Goal: Information Seeking & Learning: Learn about a topic

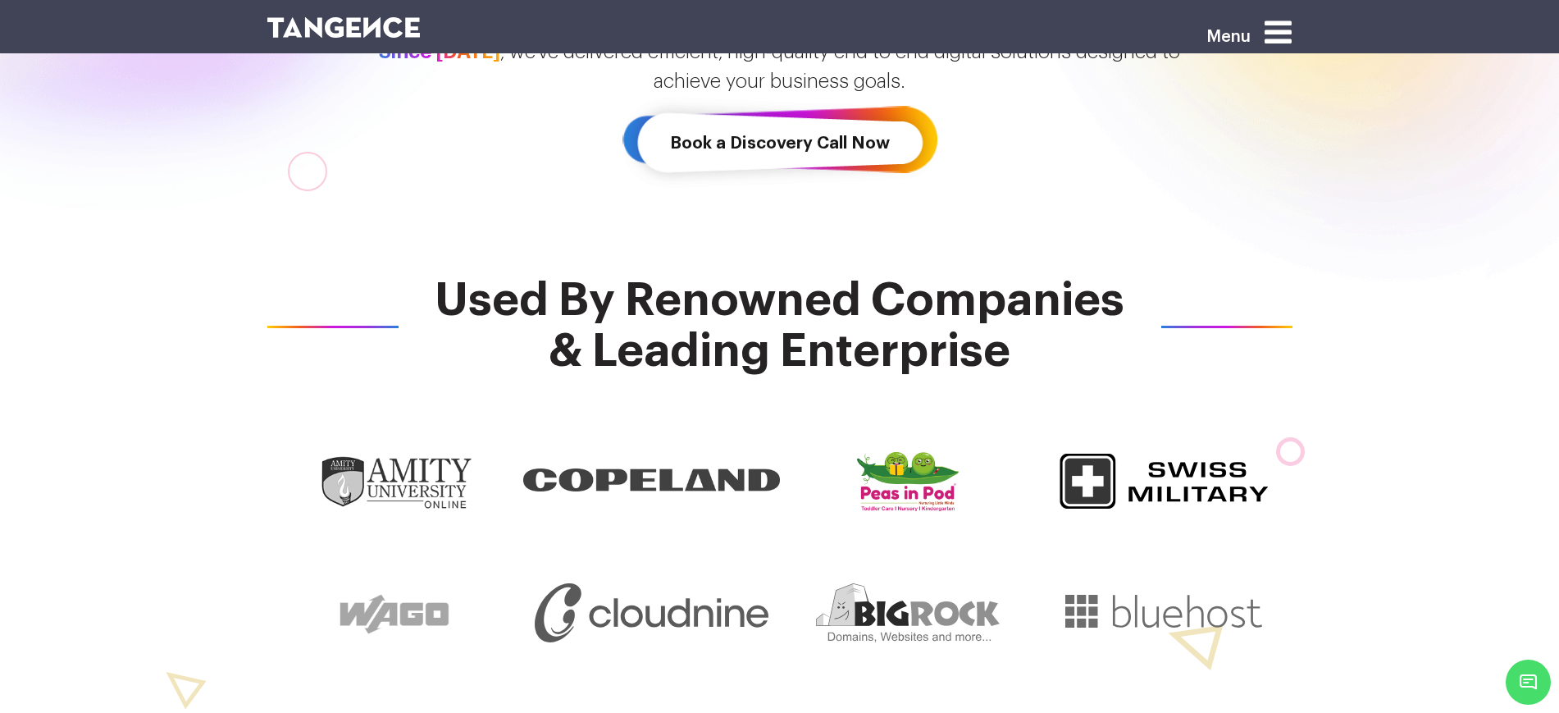
scroll to position [615, 0]
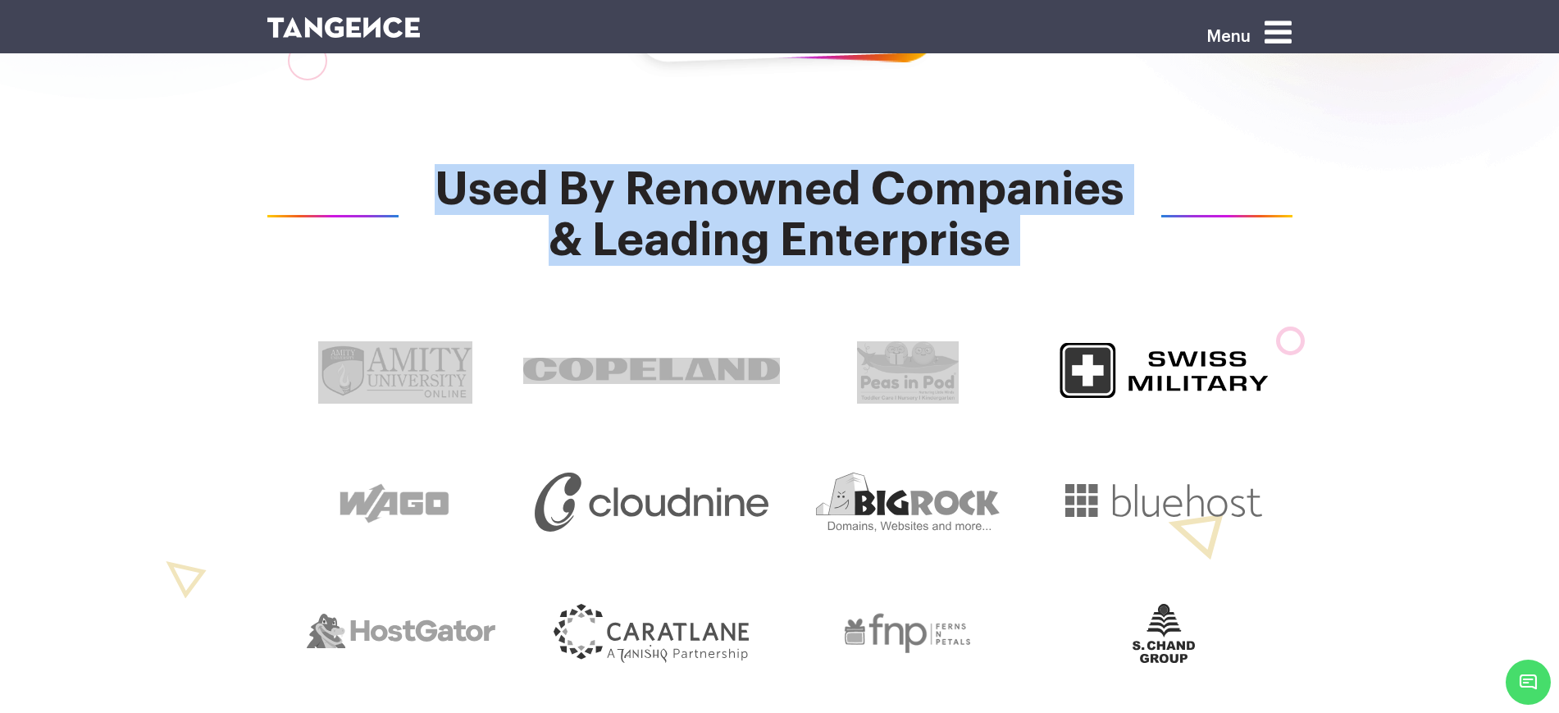
drag, startPoint x: 445, startPoint y: 181, endPoint x: 1141, endPoint y: 262, distance: 700.3
click at [1144, 272] on div "Used By Renowned Companies & Leading Enterprise" at bounding box center [780, 497] width 1050 height 666
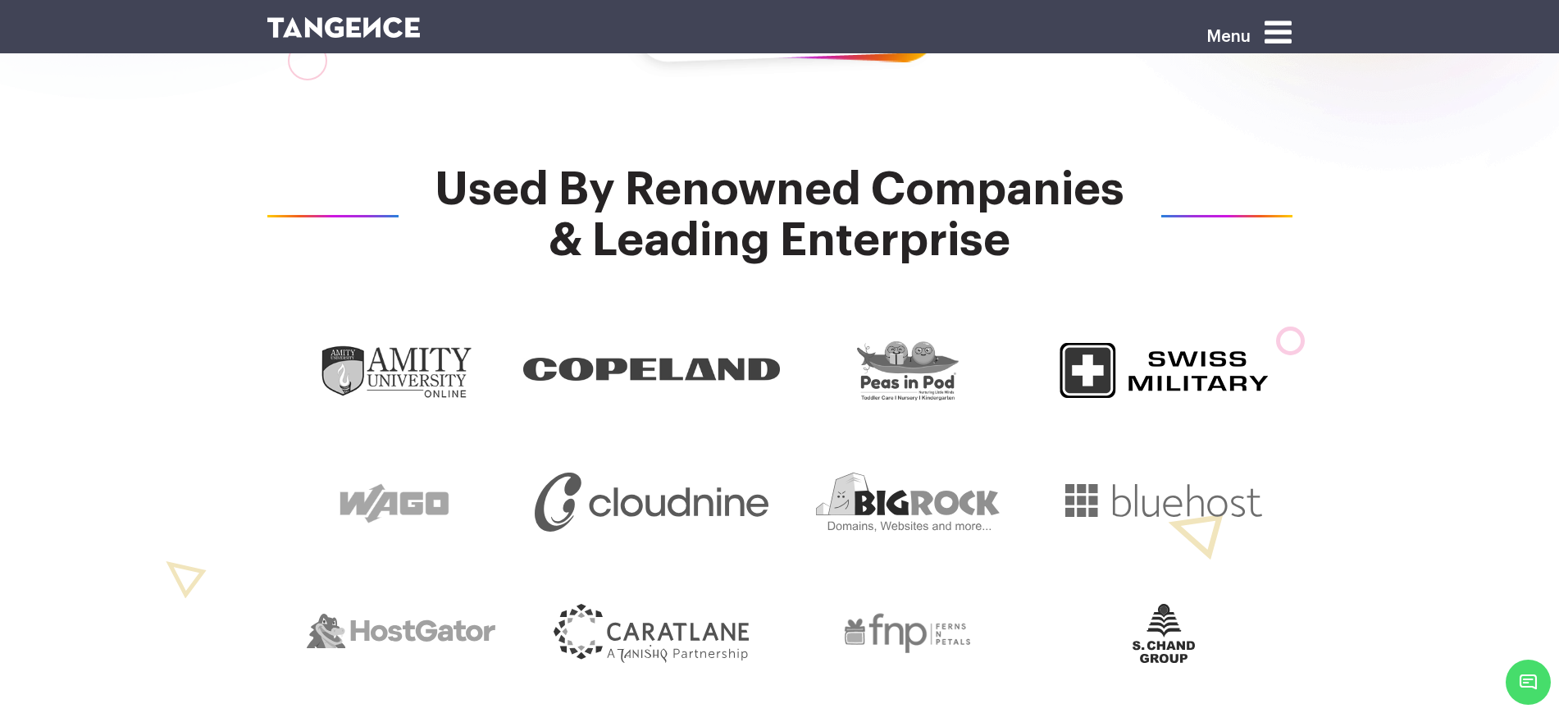
click at [1391, 369] on div "Used By Renowned Companies & Leading Enterprise" at bounding box center [780, 497] width 1312 height 850
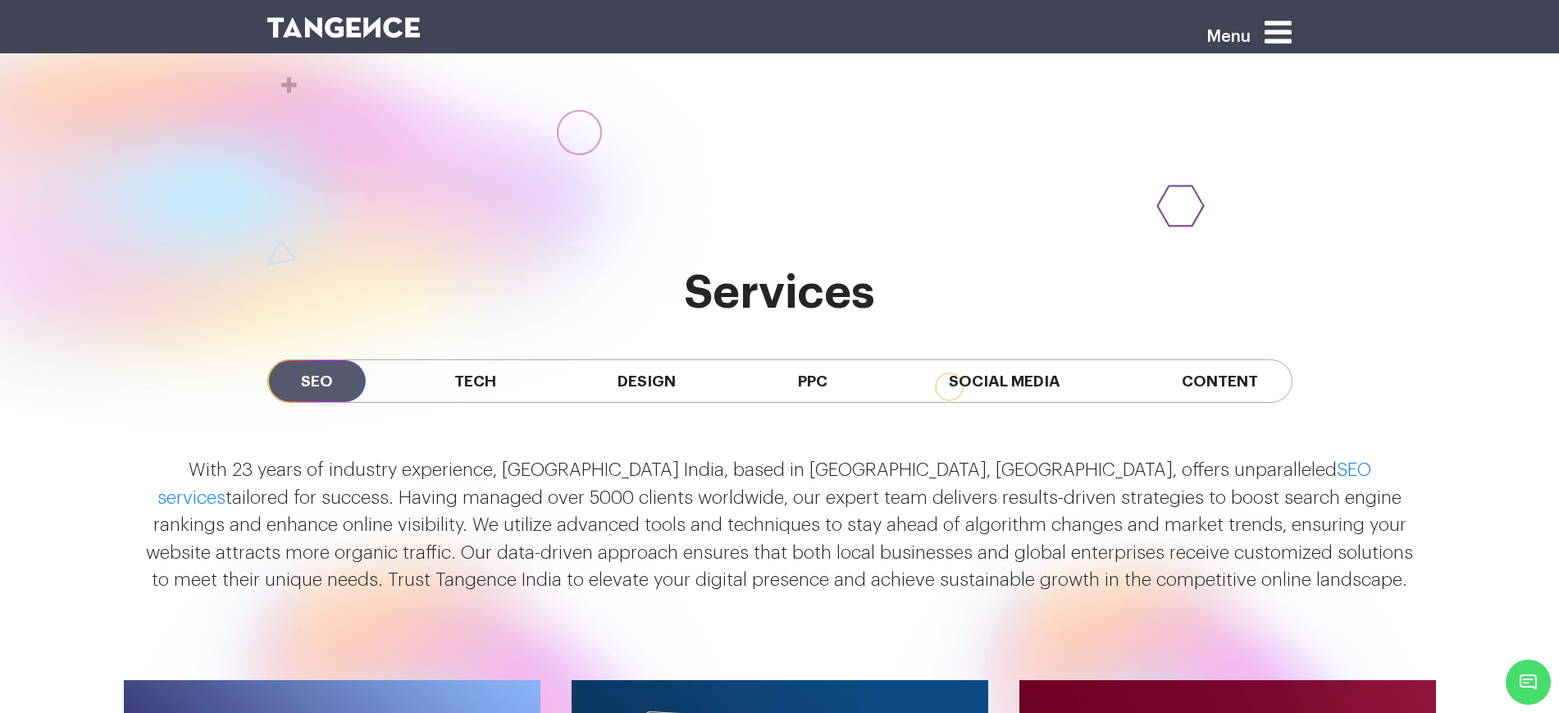
scroll to position [1538, 0]
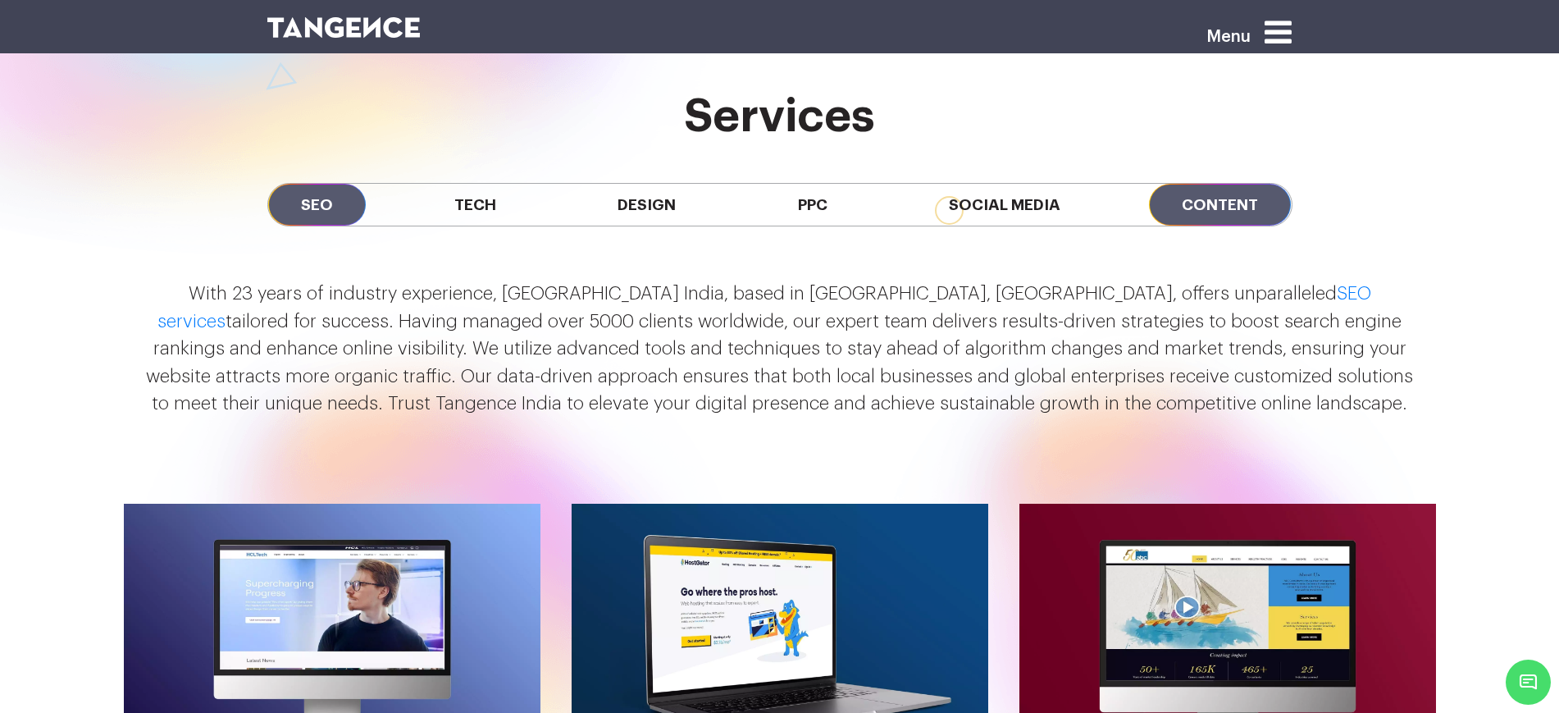
click at [1168, 197] on span "Content" at bounding box center [1220, 205] width 142 height 42
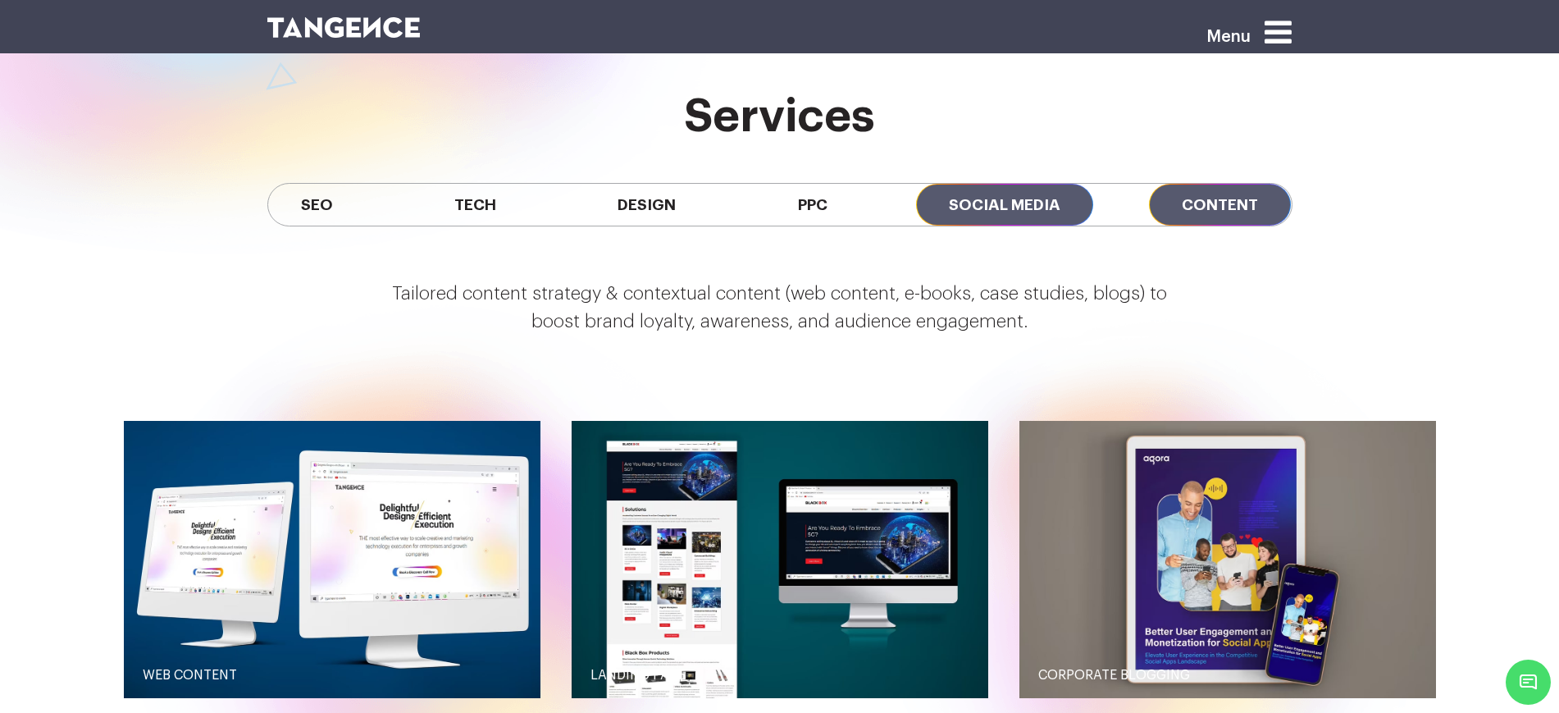
click at [979, 205] on span "Social Media" at bounding box center [1004, 205] width 177 height 42
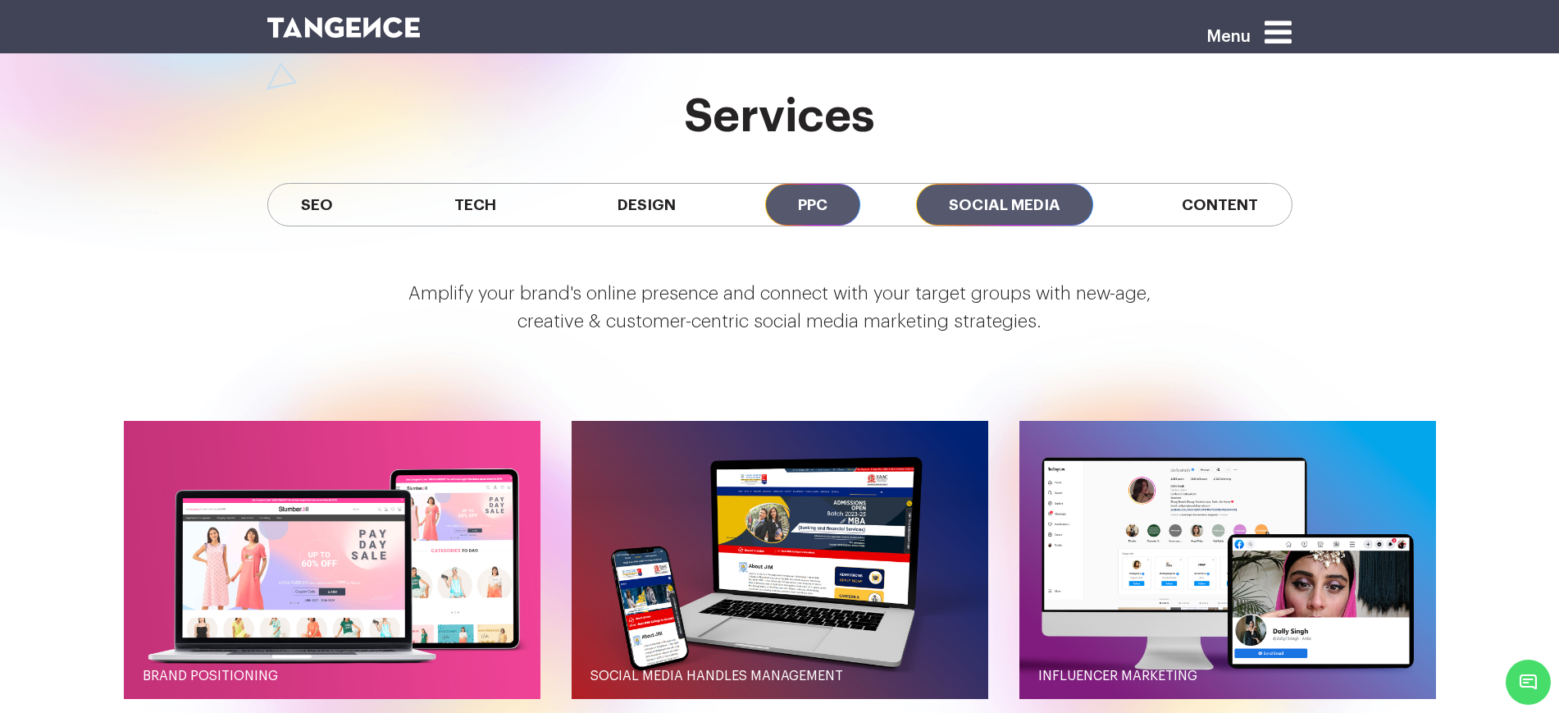
click at [814, 210] on span "PPC" at bounding box center [812, 205] width 95 height 42
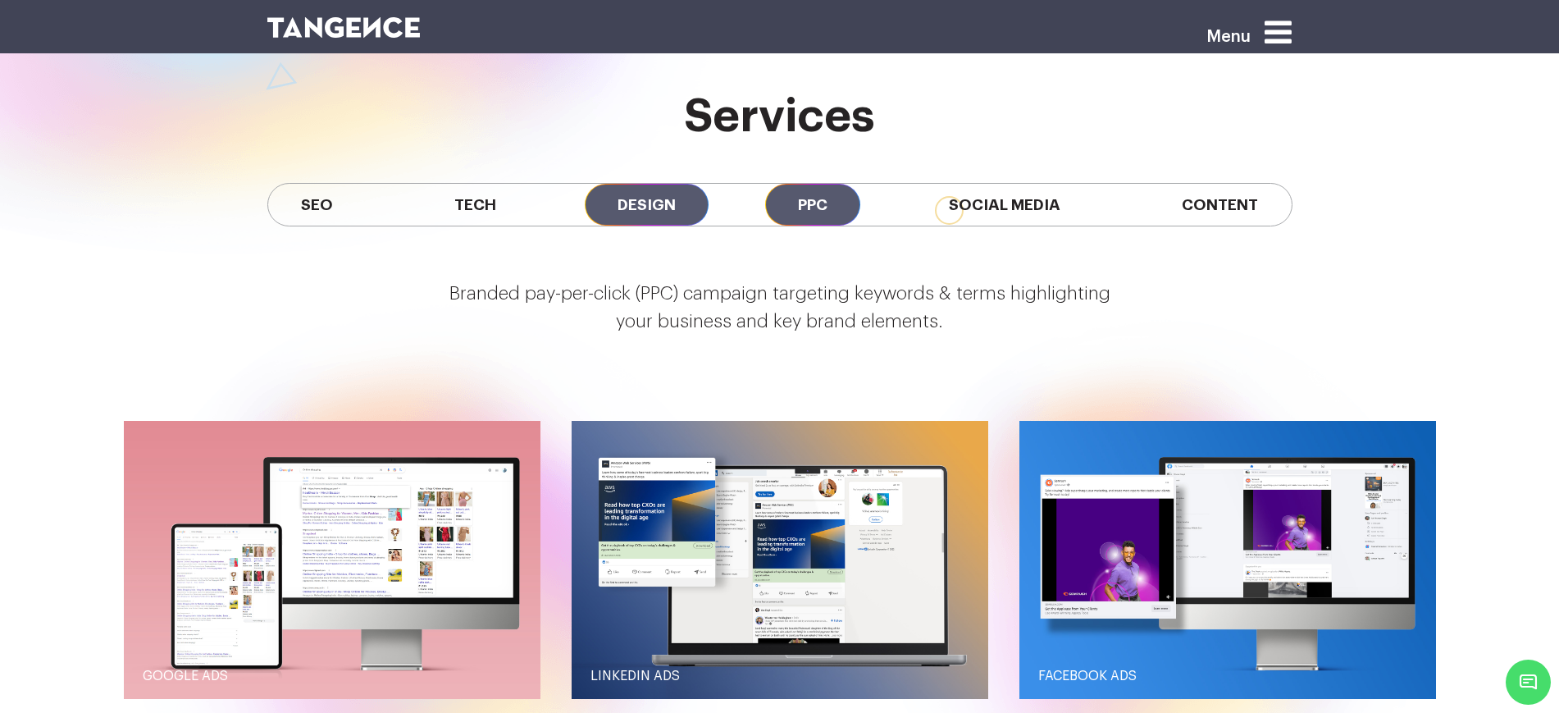
click at [651, 208] on span "Design" at bounding box center [647, 205] width 124 height 42
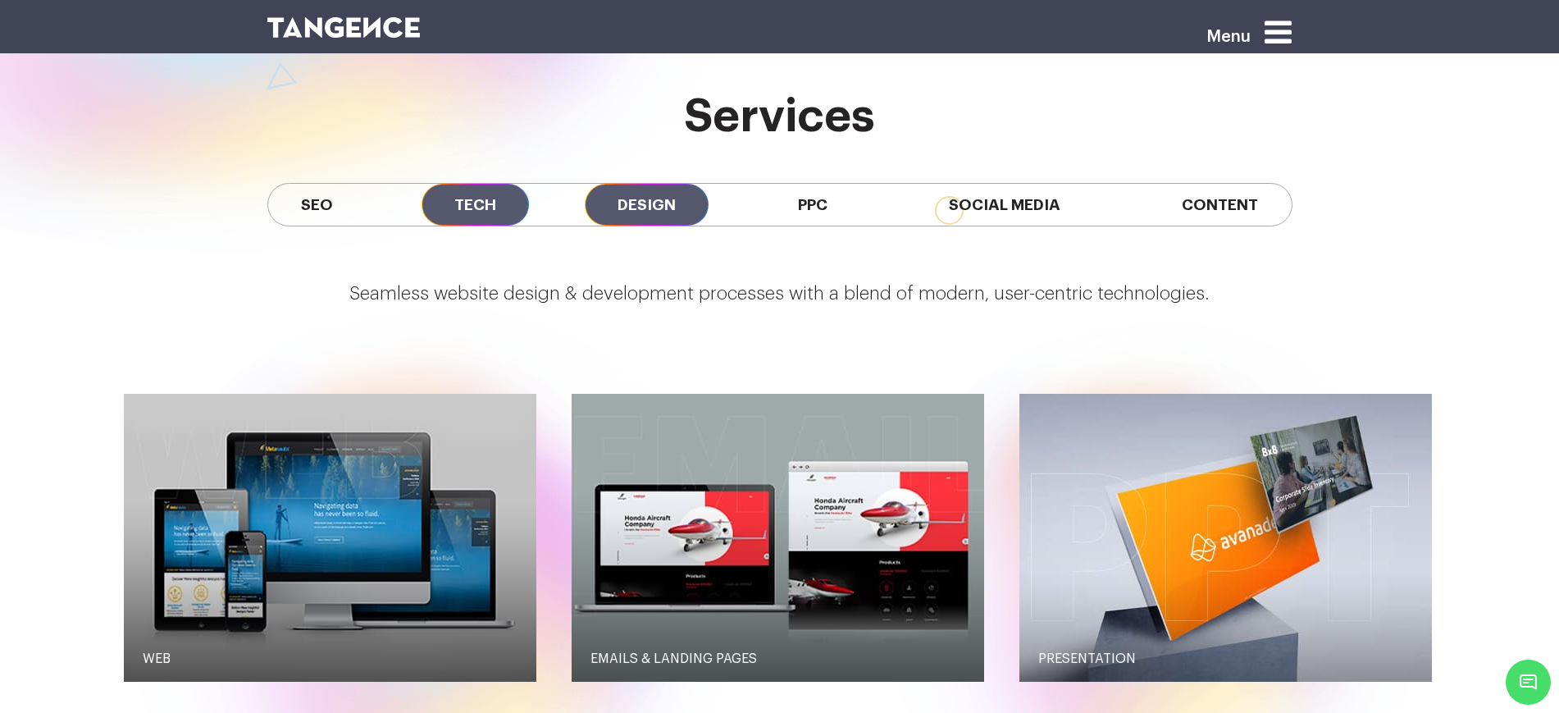
click at [503, 206] on span "Tech" at bounding box center [475, 205] width 107 height 42
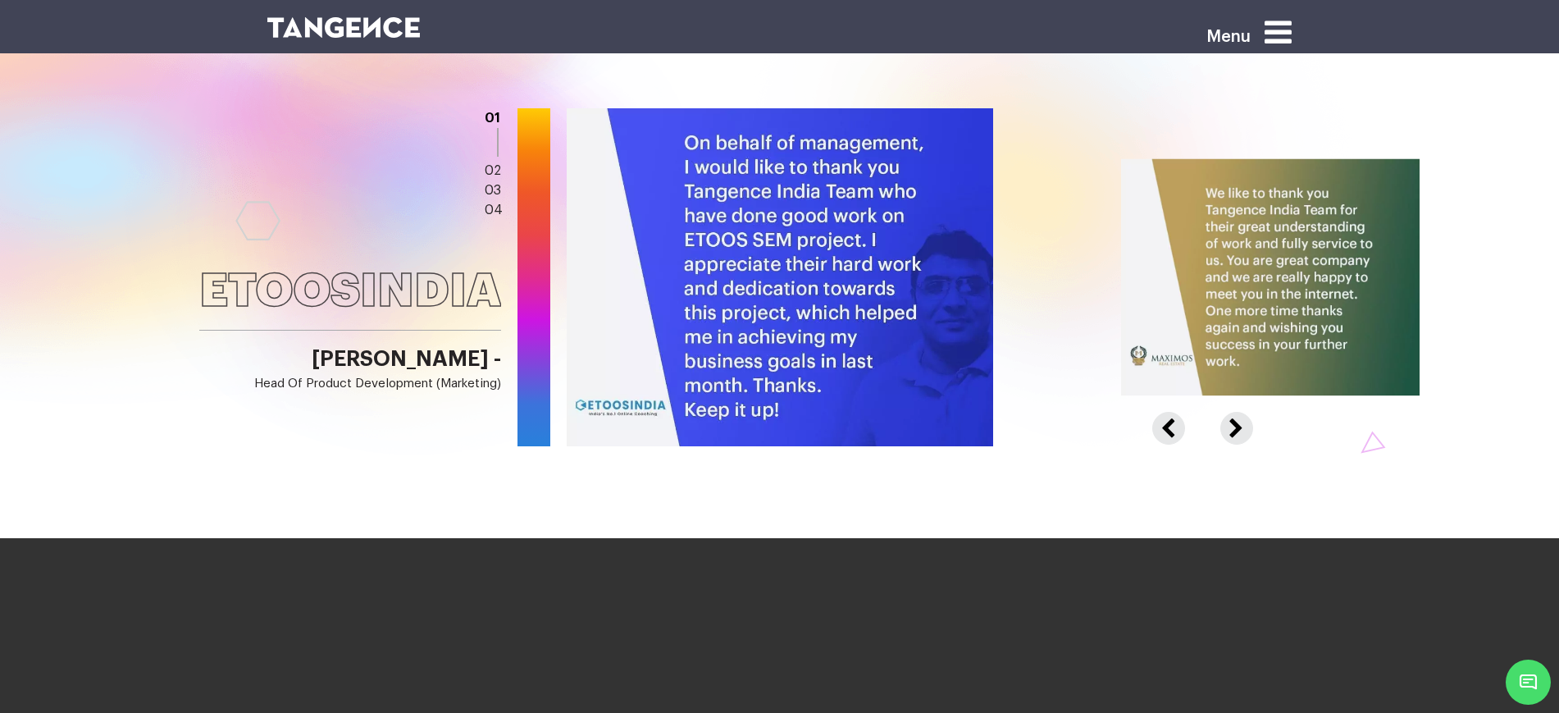
scroll to position [2666, 0]
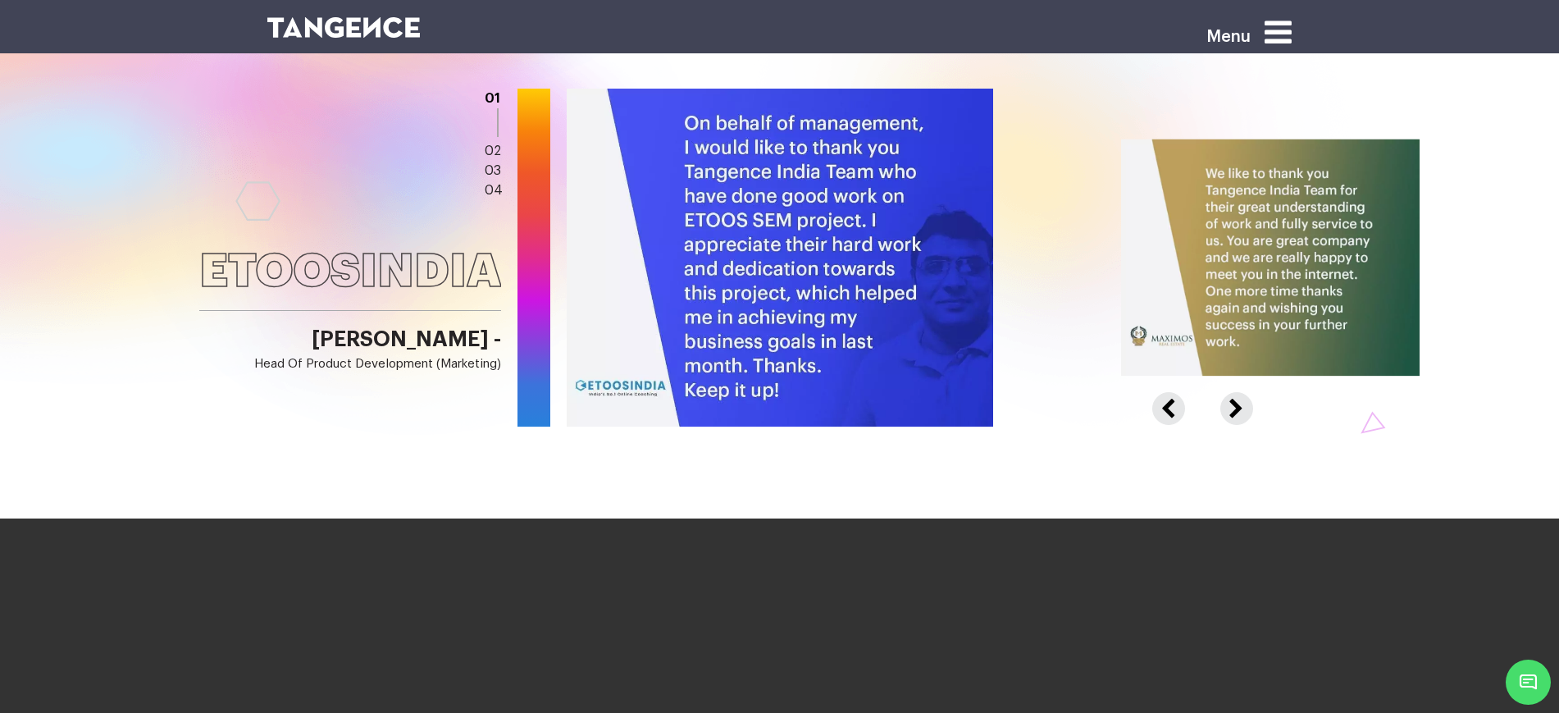
click at [1229, 407] on button "Next" at bounding box center [1234, 399] width 29 height 15
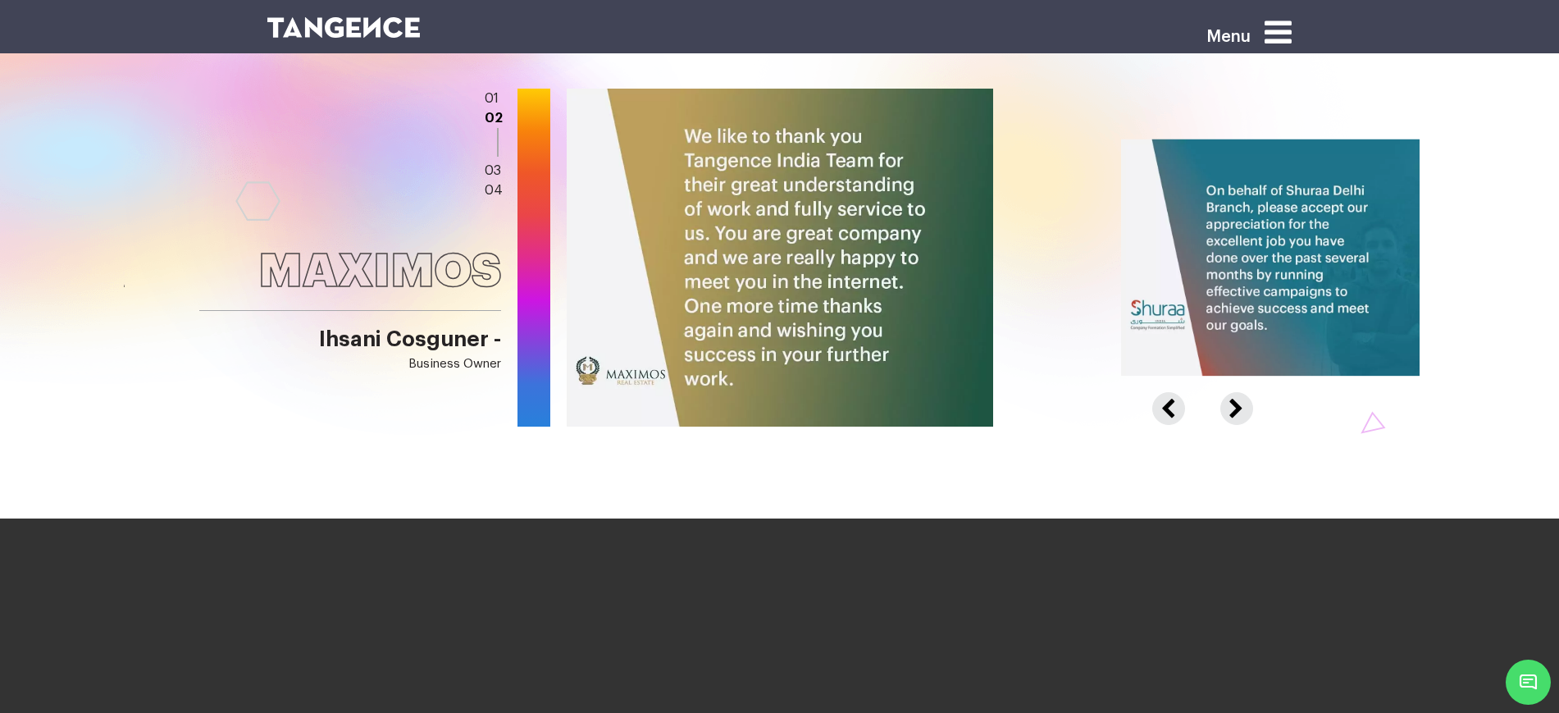
click at [1229, 407] on button "Next" at bounding box center [1234, 399] width 29 height 15
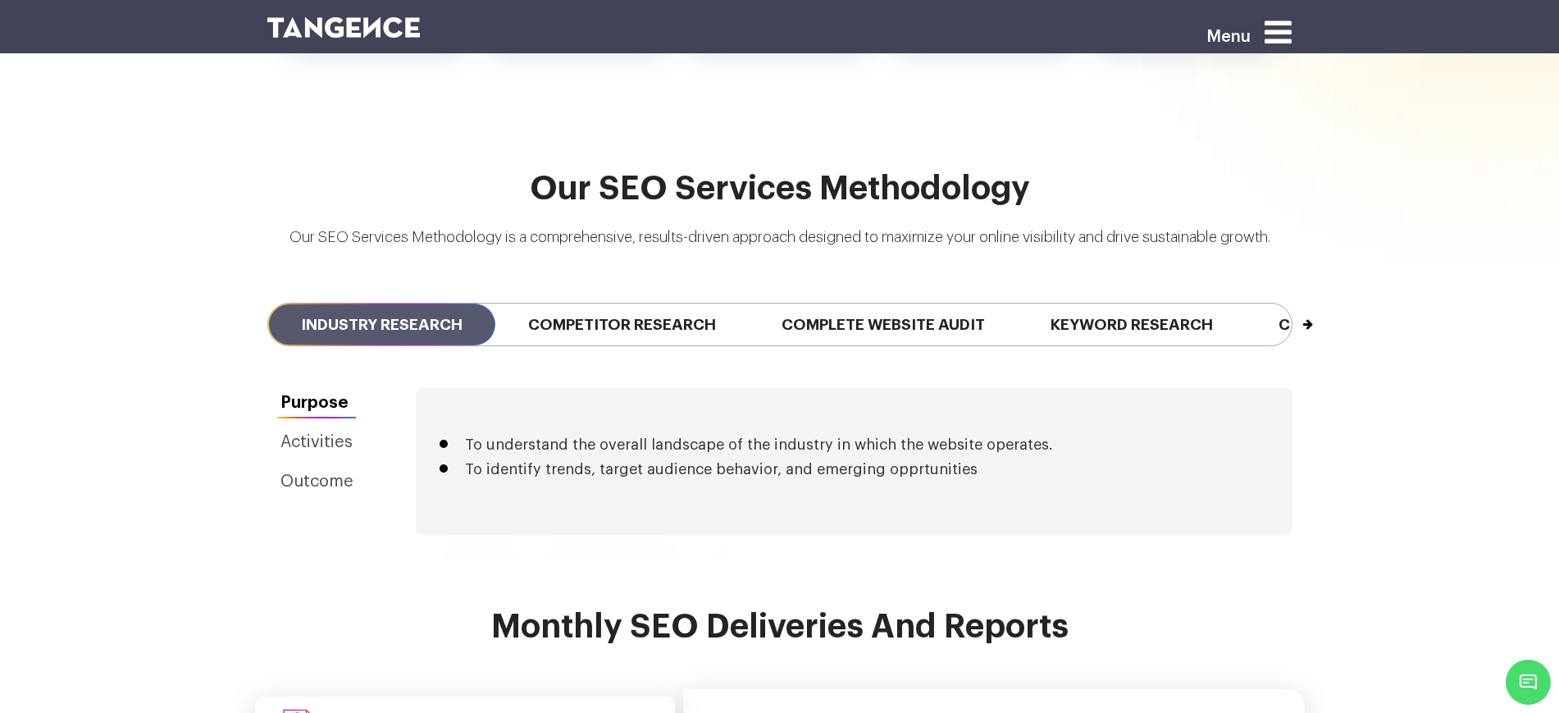
scroll to position [3486, 0]
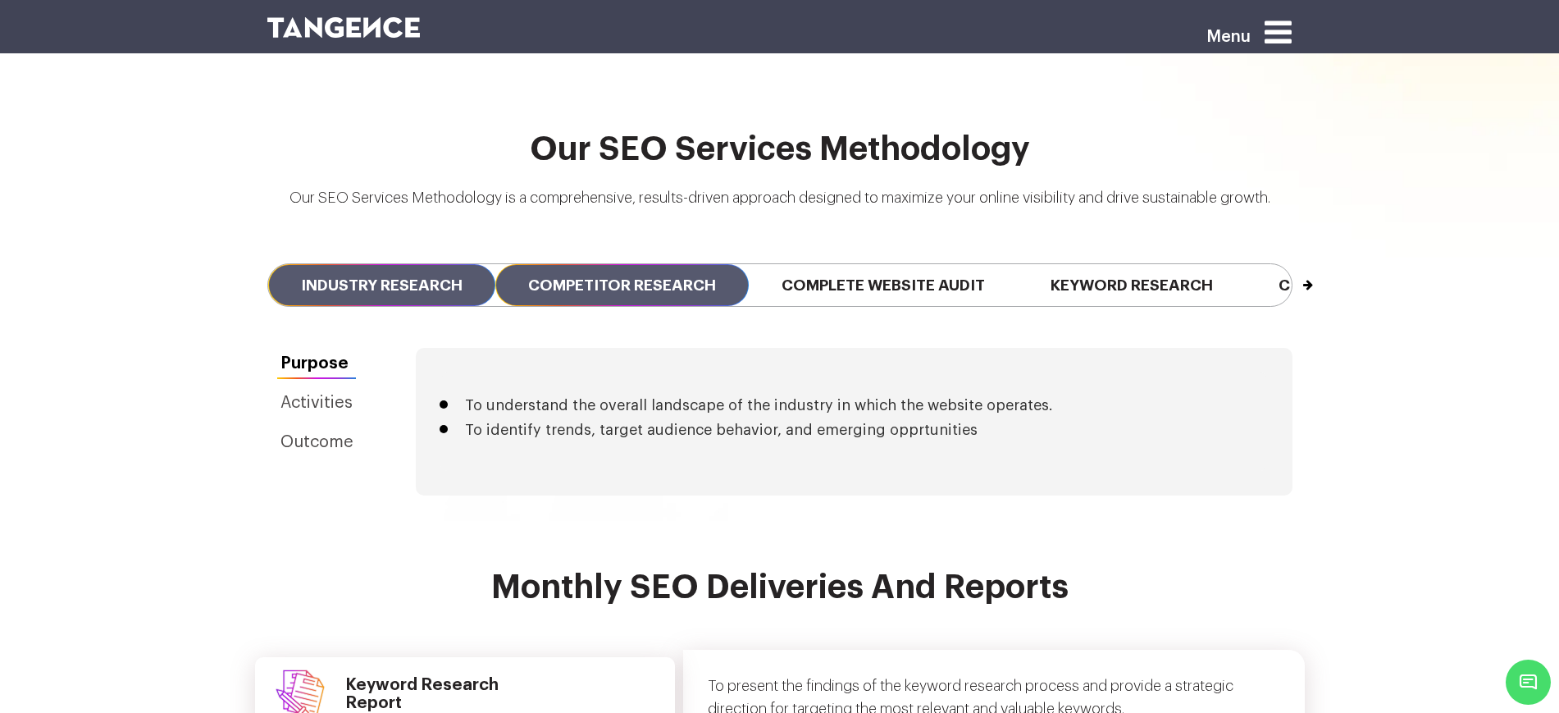
click at [649, 264] on span "Competitor Research" at bounding box center [621, 285] width 253 height 42
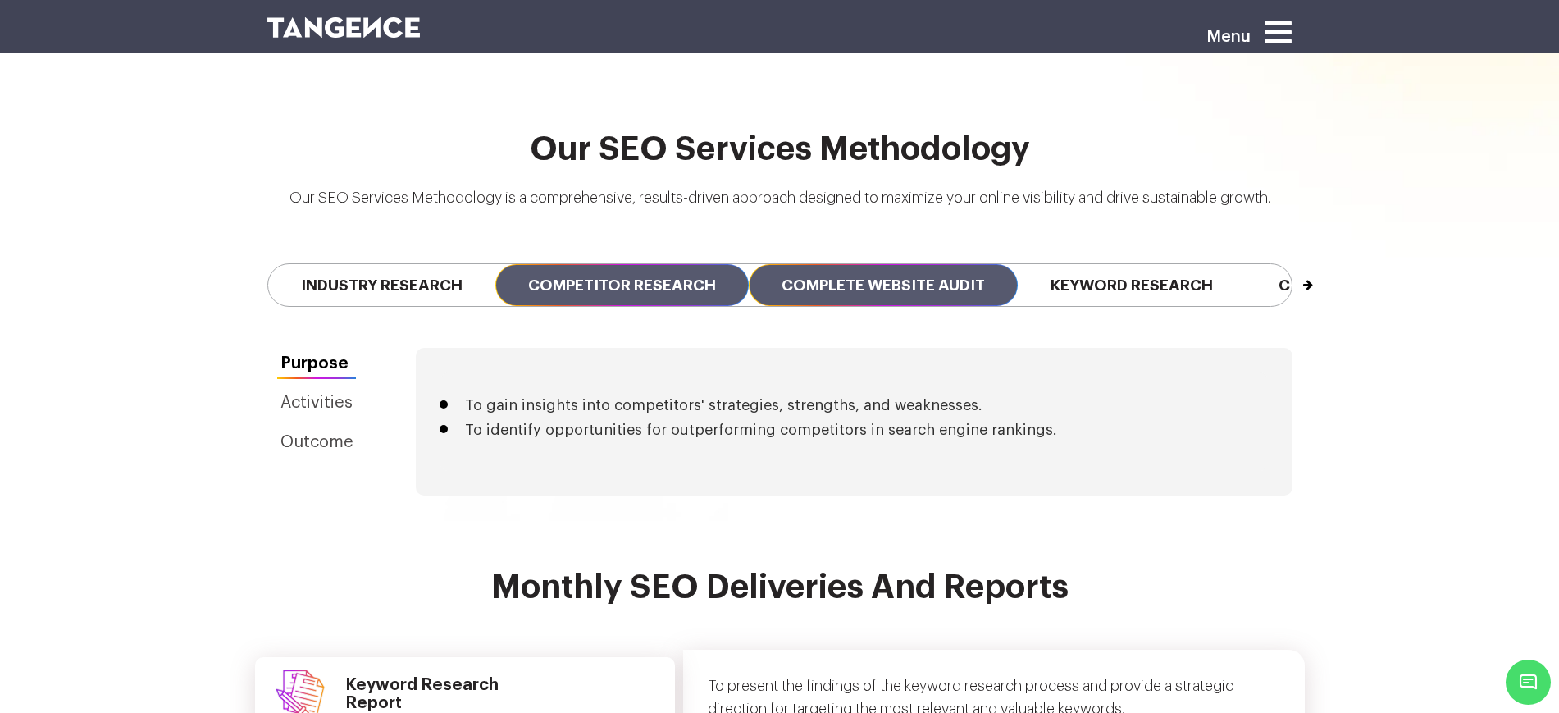
click at [924, 264] on span "Complete Website Audit" at bounding box center [883, 285] width 269 height 42
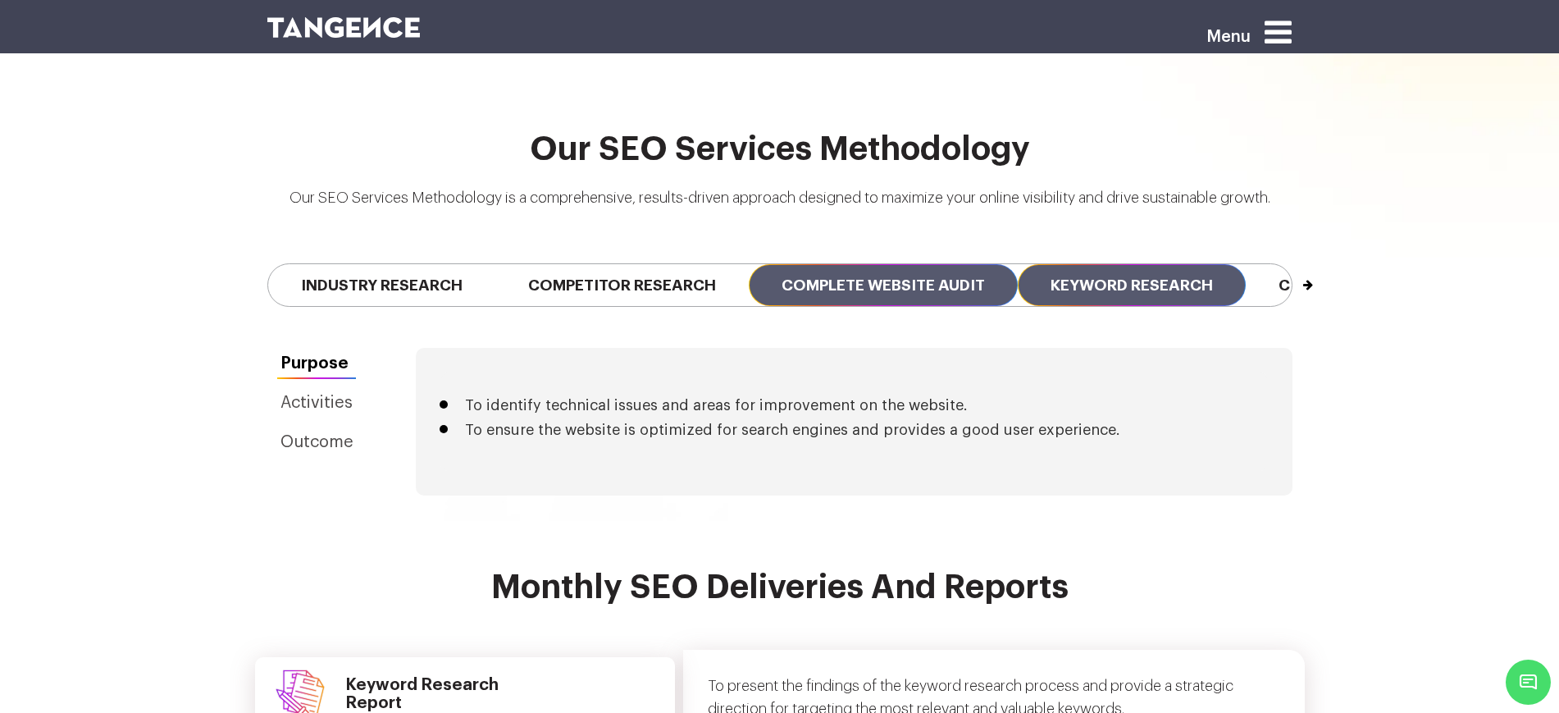
click at [1187, 264] on span "Keyword Research" at bounding box center [1132, 285] width 228 height 42
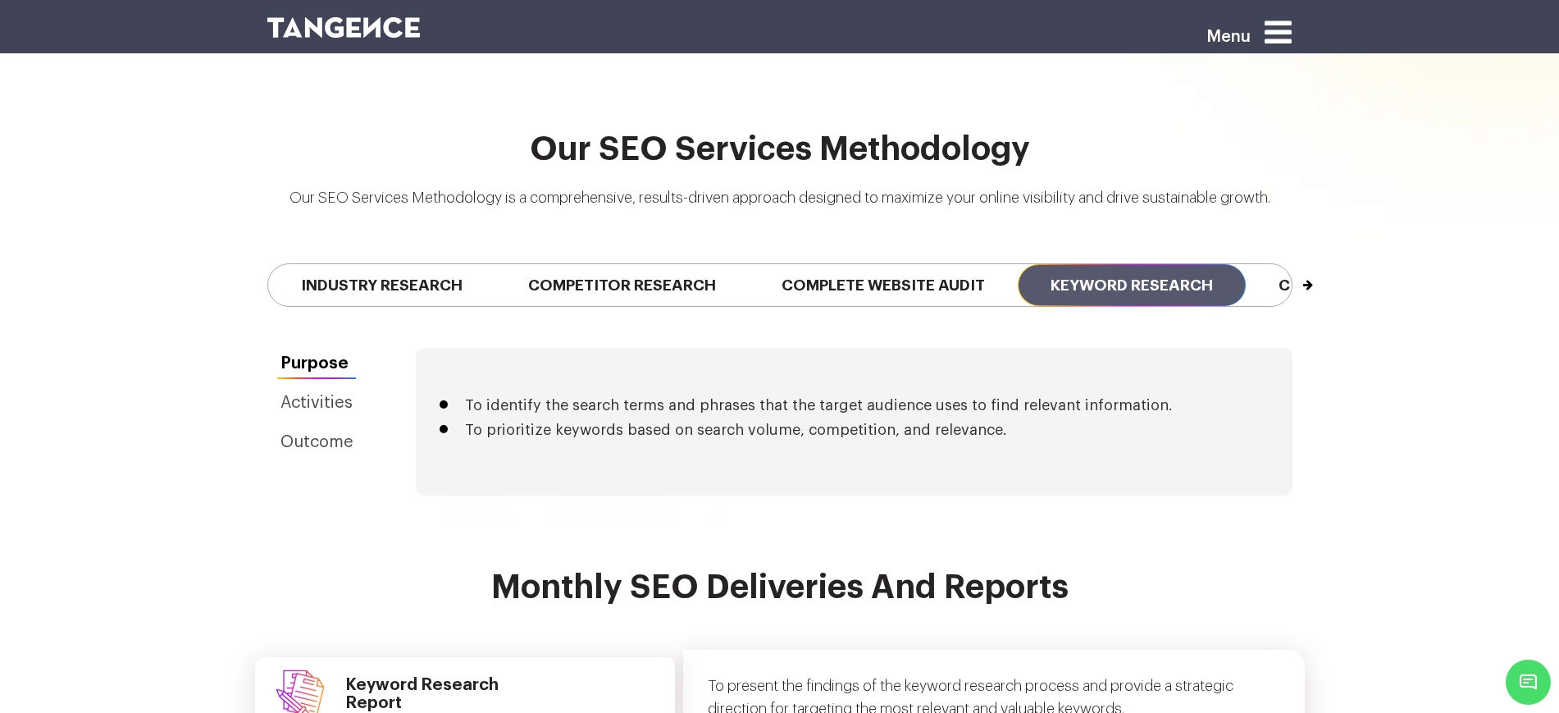
click at [1292, 267] on button "Next" at bounding box center [1291, 277] width 1 height 26
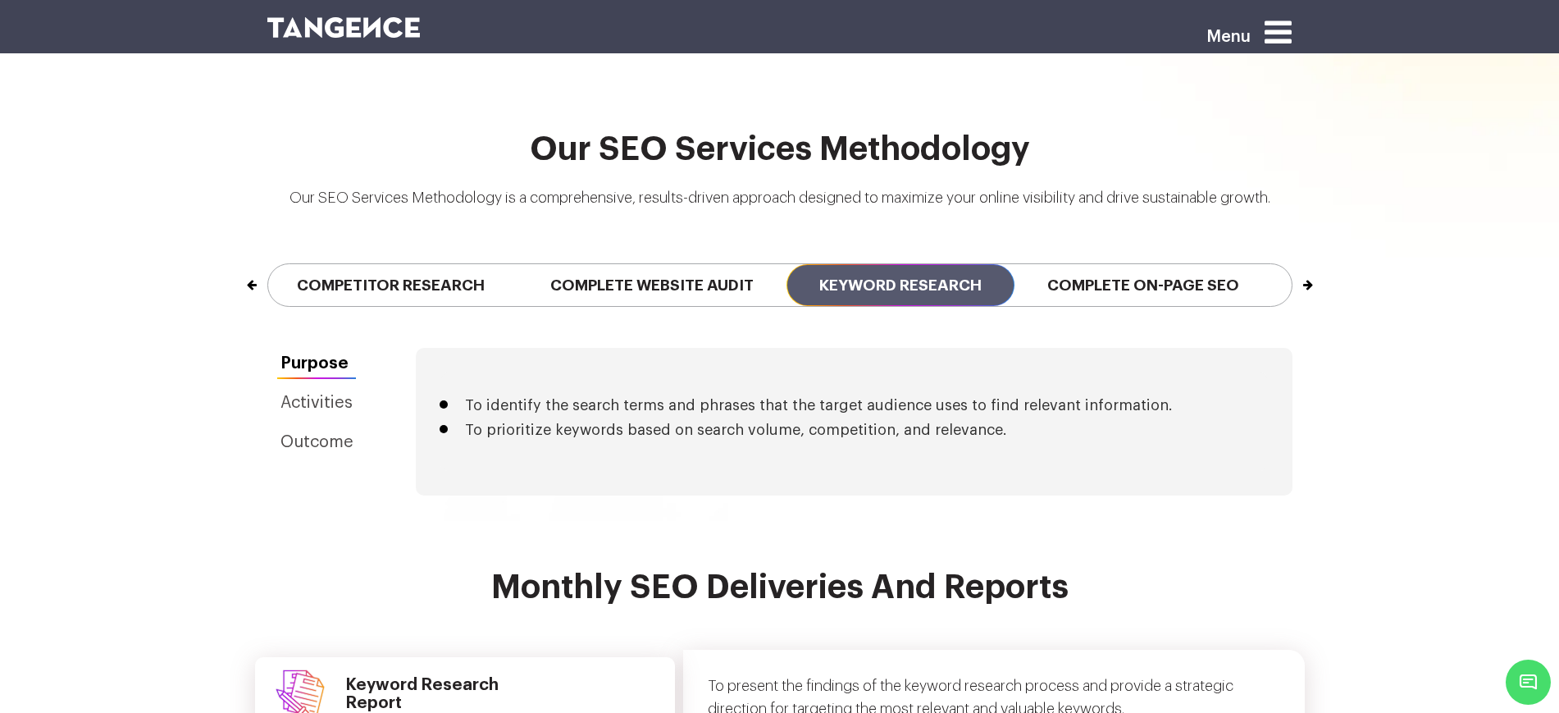
click at [1292, 267] on button "Next" at bounding box center [1291, 277] width 1 height 26
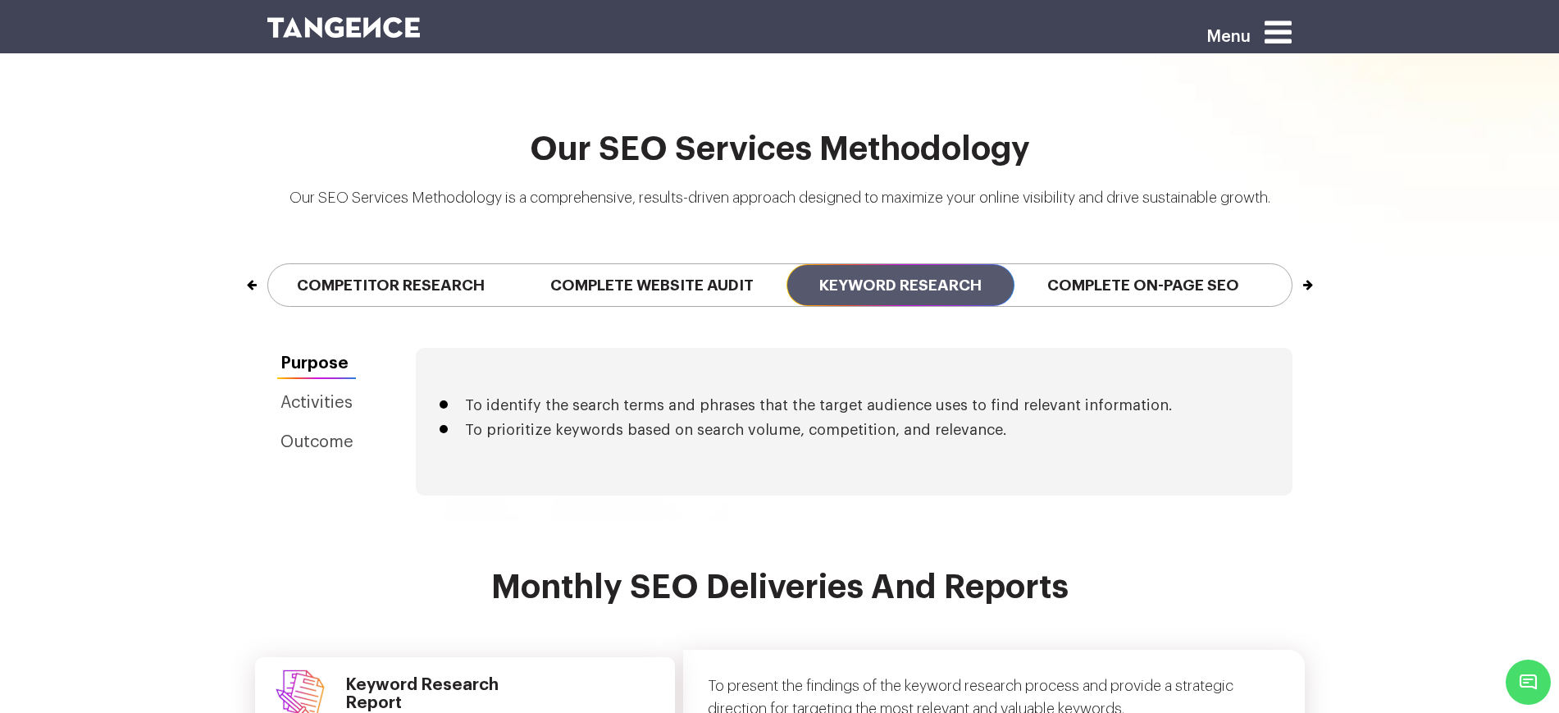
click at [1292, 267] on button "Next" at bounding box center [1291, 277] width 1 height 26
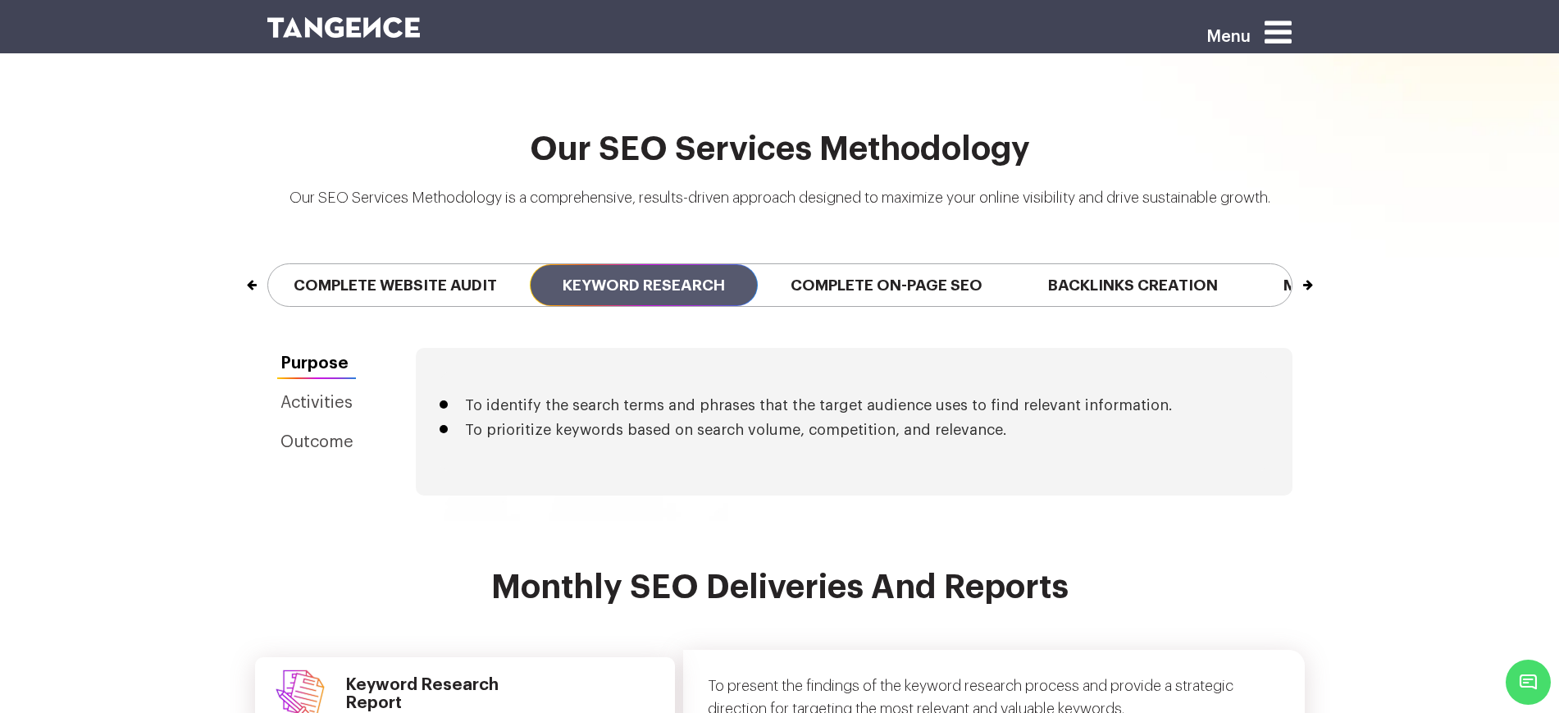
click at [859, 287] on div "Previous Industry Research Competitor Research Complete Website Audit Keyword R…" at bounding box center [780, 284] width 1050 height 125
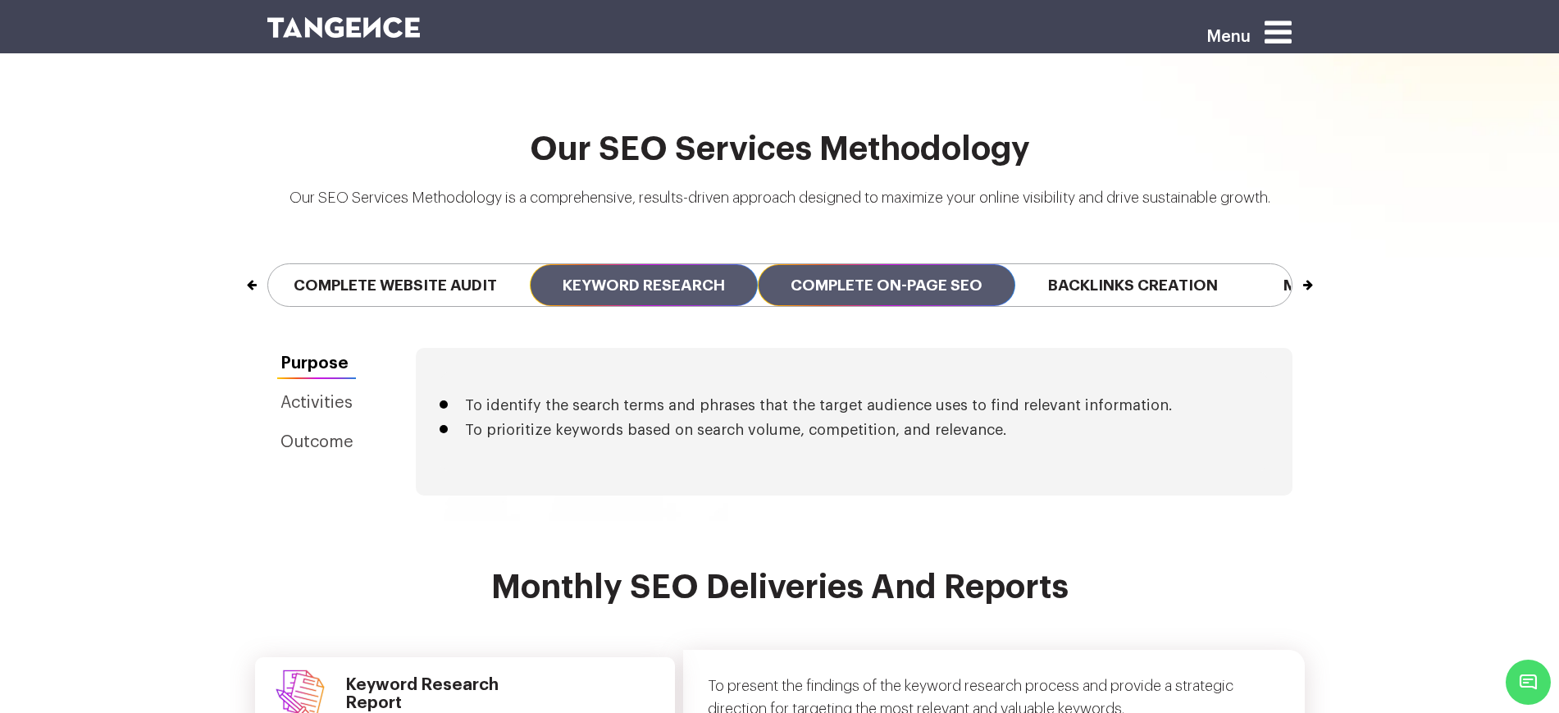
click at [879, 281] on span "Complete On-page SEO" at bounding box center [887, 285] width 258 height 42
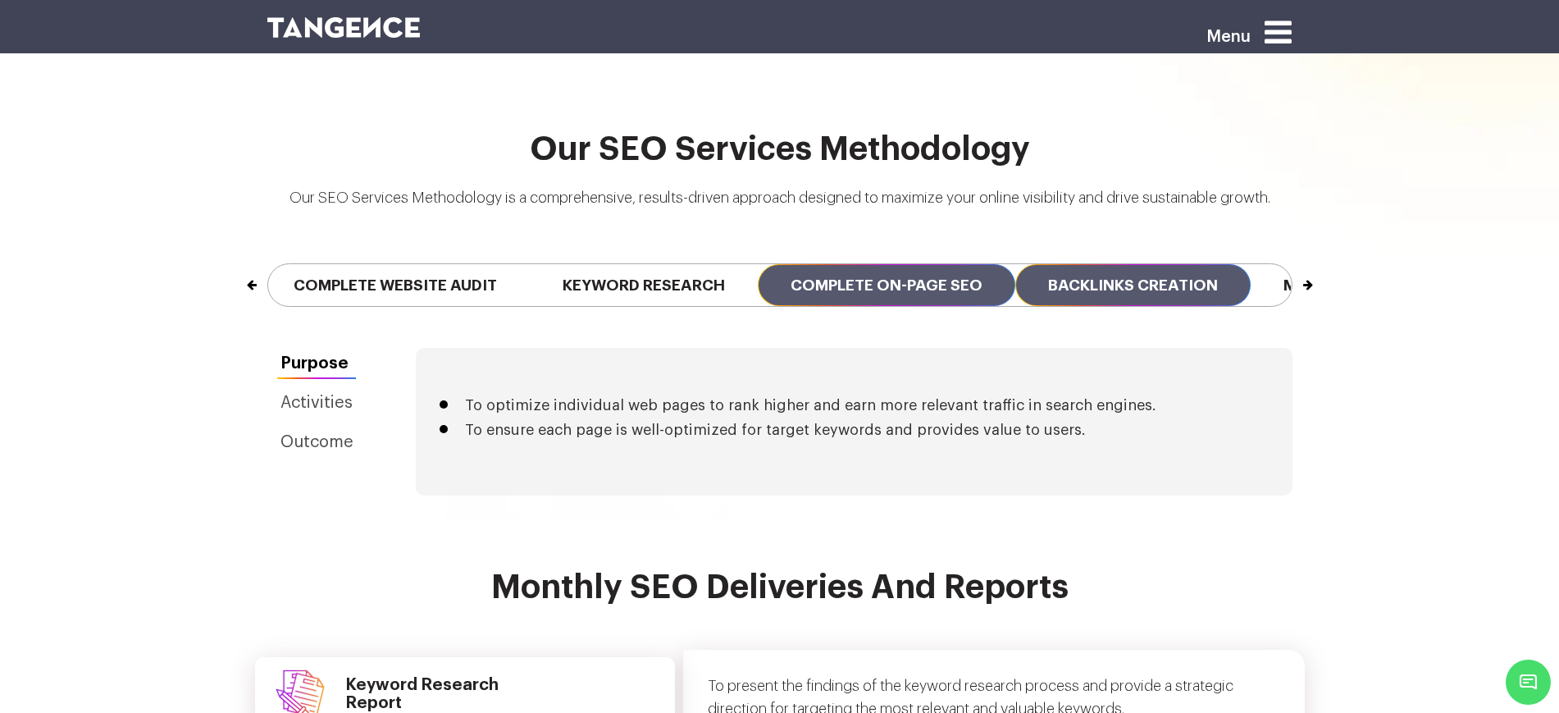
click at [1138, 272] on span "Backlinks Creation" at bounding box center [1132, 285] width 235 height 42
click at [932, 264] on span "Complete On-page SEO" at bounding box center [887, 285] width 258 height 42
click at [1152, 270] on span "Backlinks Creation" at bounding box center [1132, 285] width 235 height 42
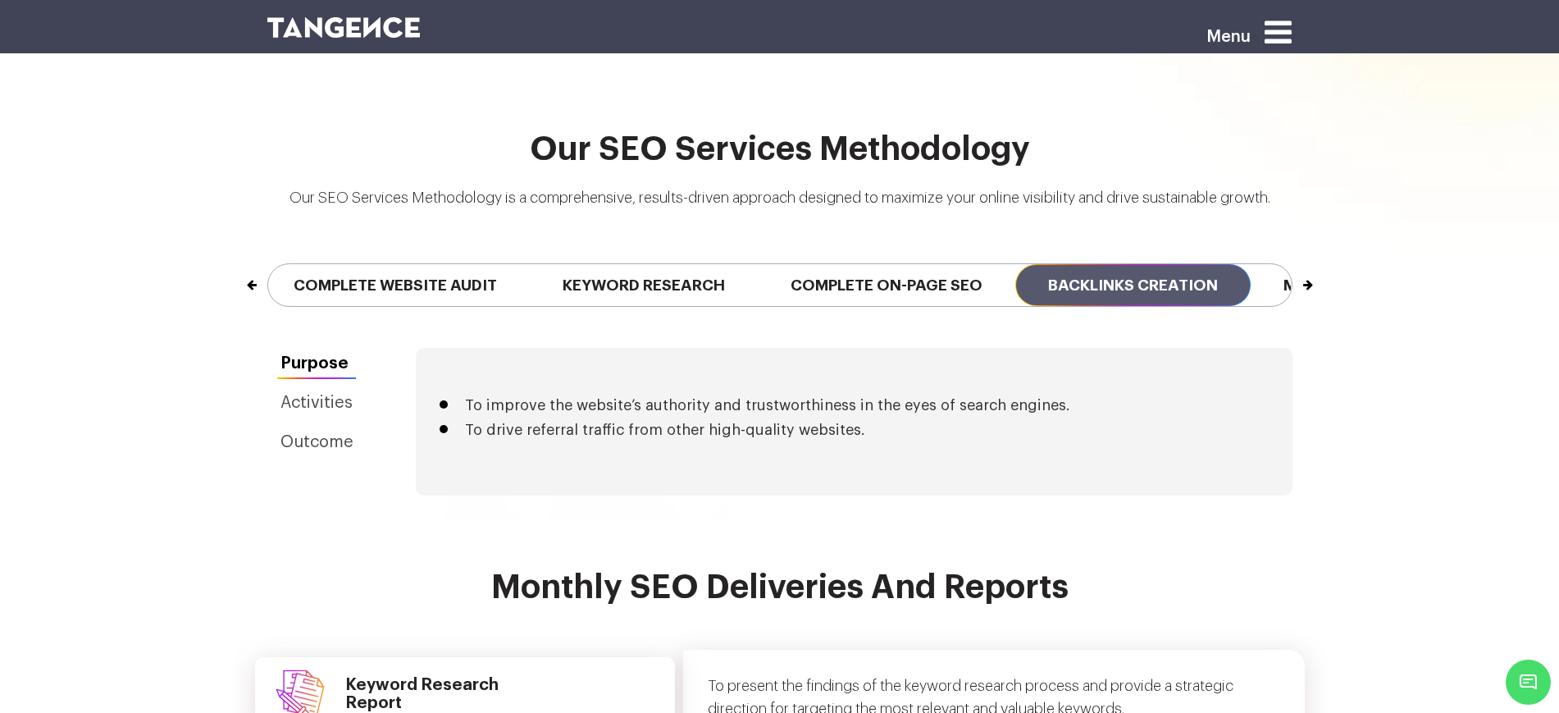
click at [1292, 267] on button "Next" at bounding box center [1291, 277] width 1 height 26
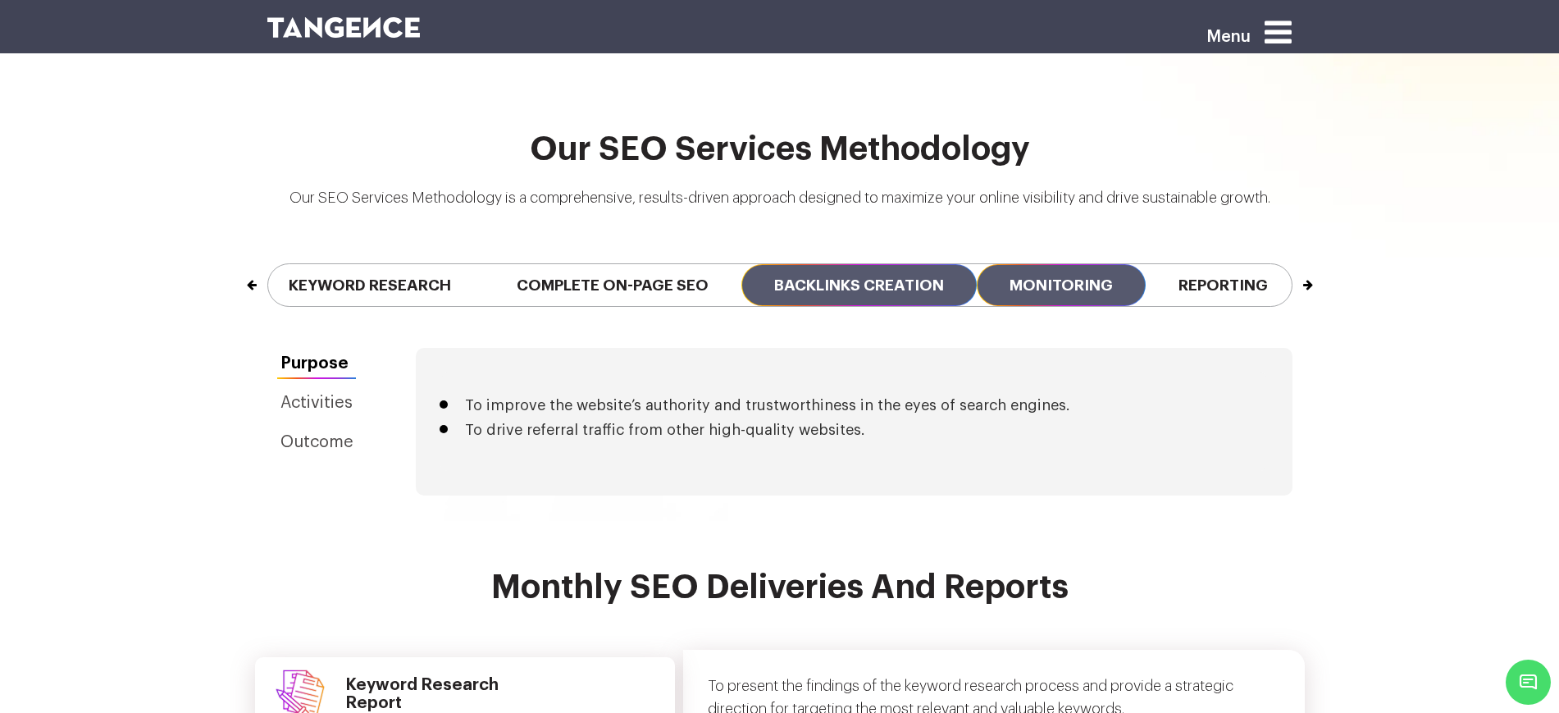
click at [1146, 264] on span "Monitoring" at bounding box center [1061, 285] width 169 height 42
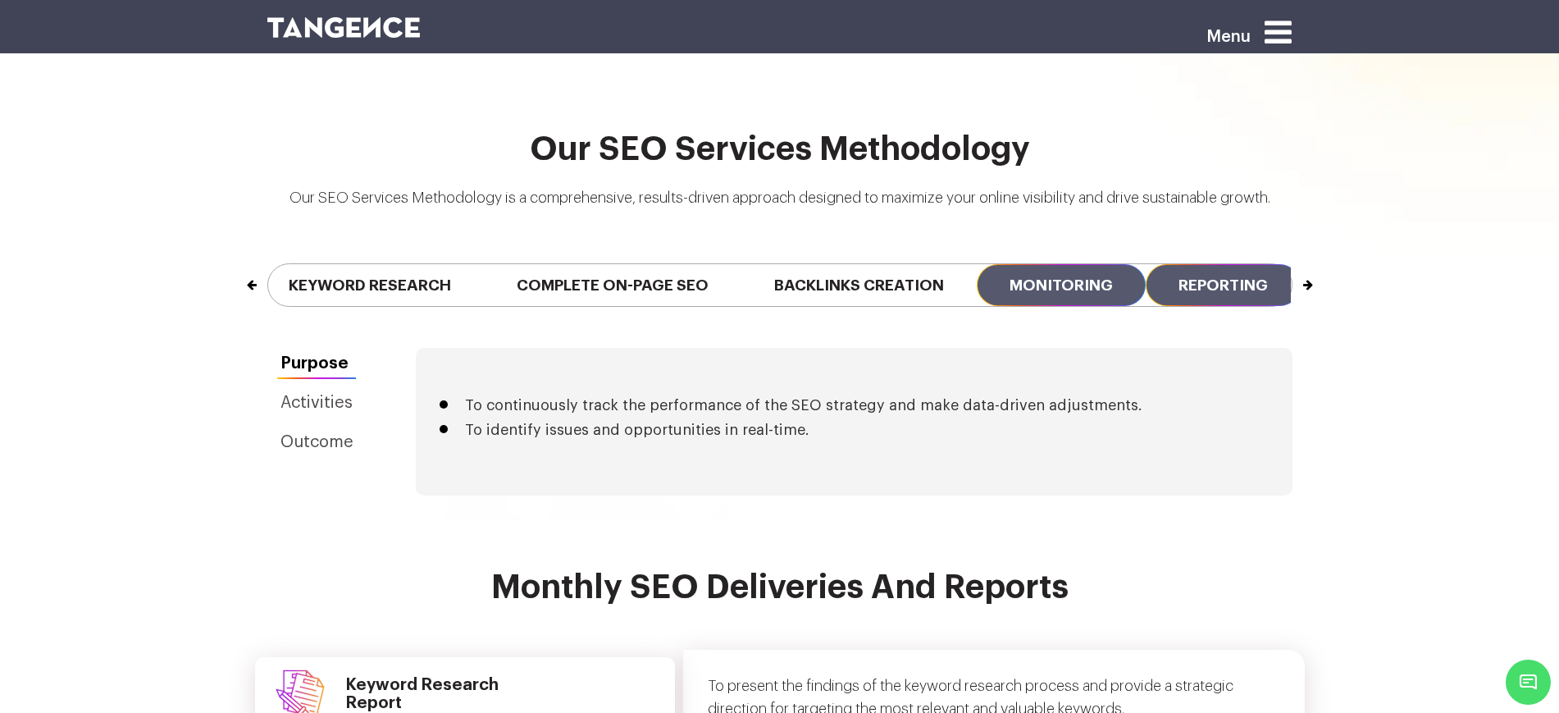
click at [1232, 264] on span "Reporting" at bounding box center [1223, 285] width 155 height 42
click at [1292, 264] on button "Next" at bounding box center [1291, 277] width 1 height 26
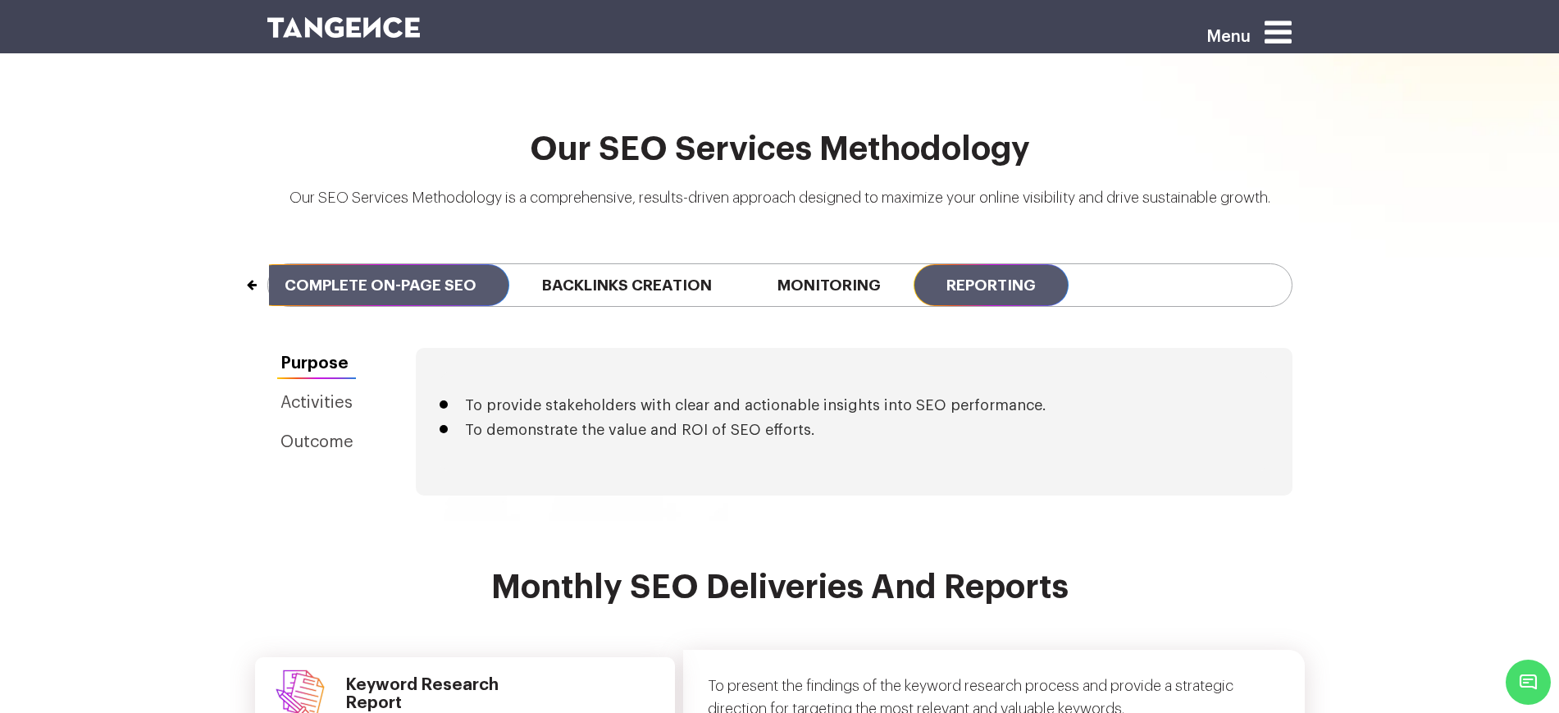
click at [404, 264] on span "Complete On-page SEO" at bounding box center [381, 285] width 258 height 42
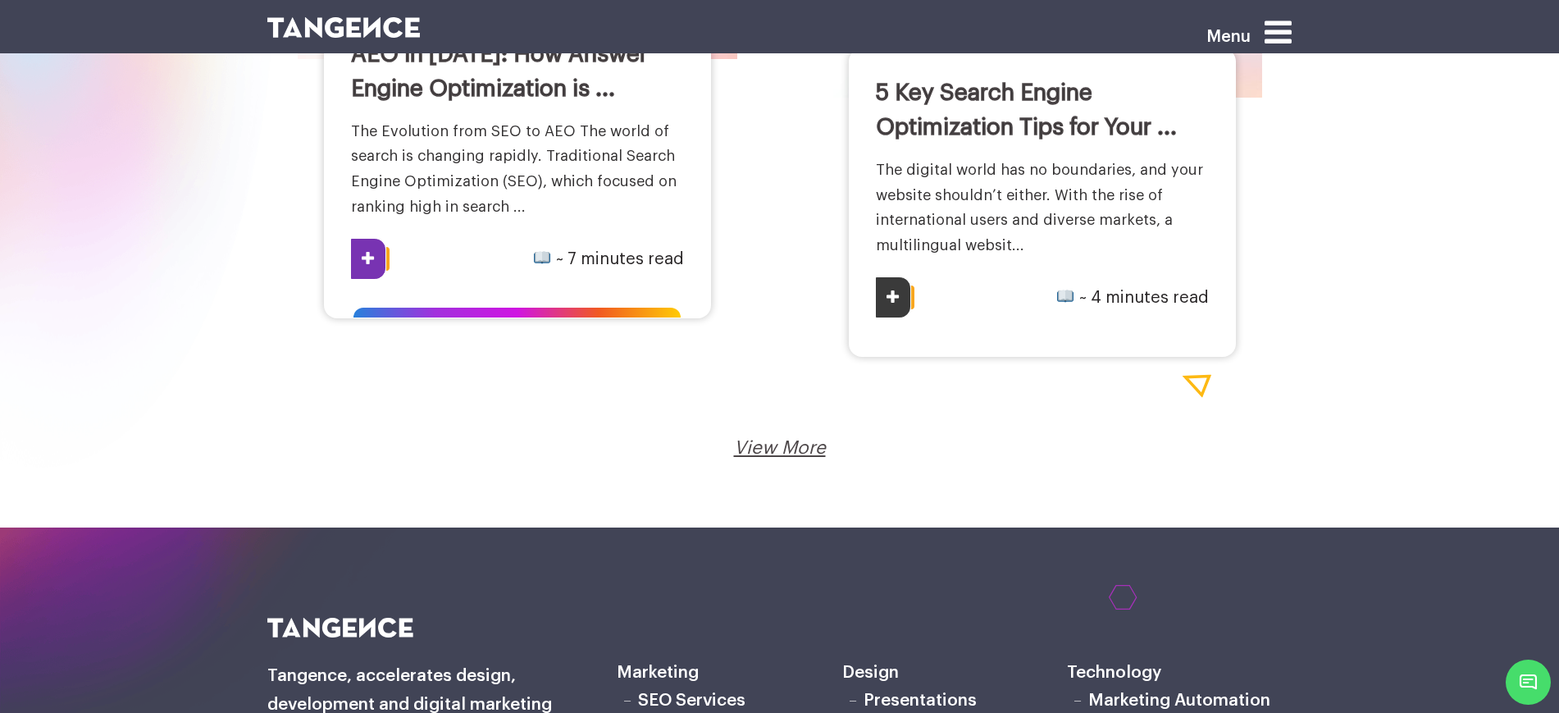
scroll to position [2871, 0]
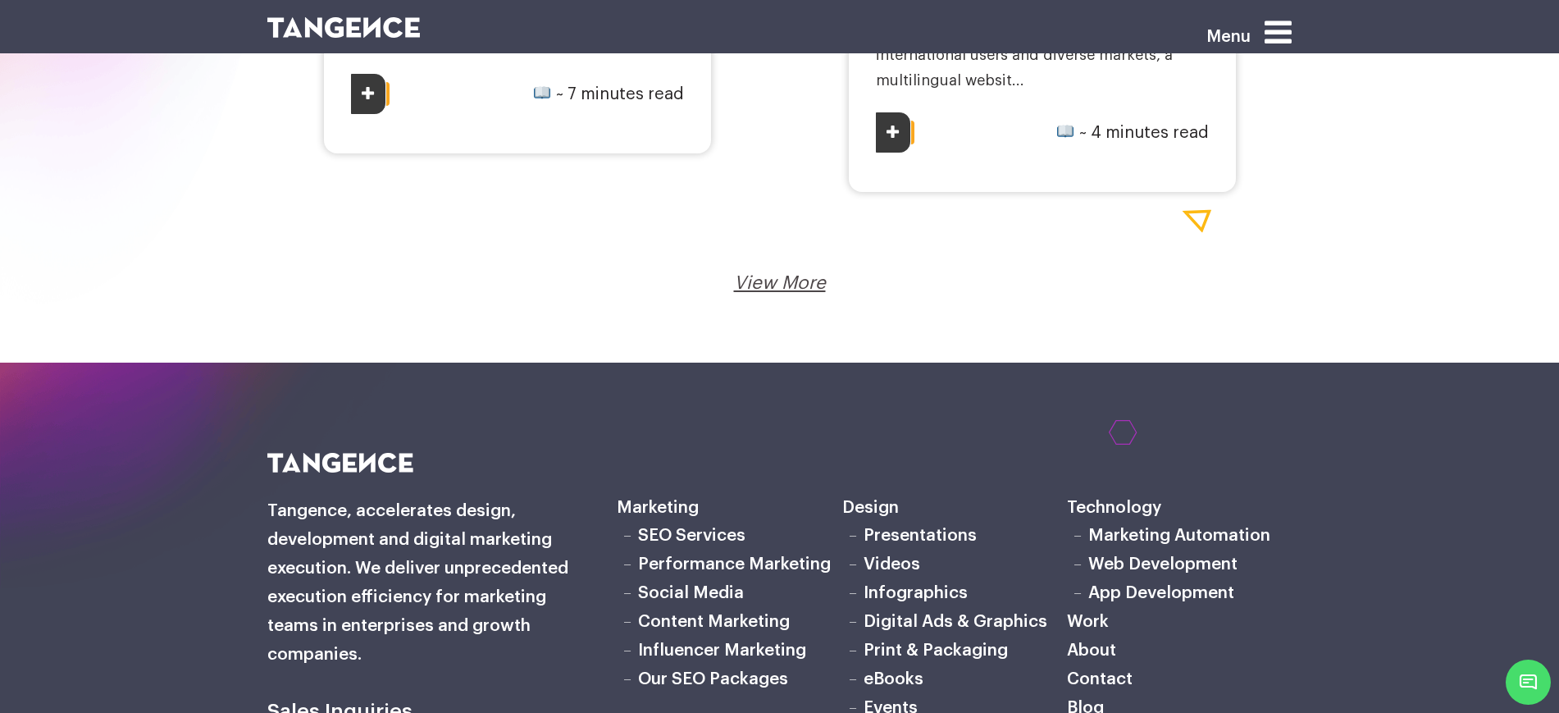
click at [762, 271] on div "View More Loading..." at bounding box center [780, 283] width 1001 height 25
click at [766, 282] on link "View More" at bounding box center [780, 283] width 92 height 18
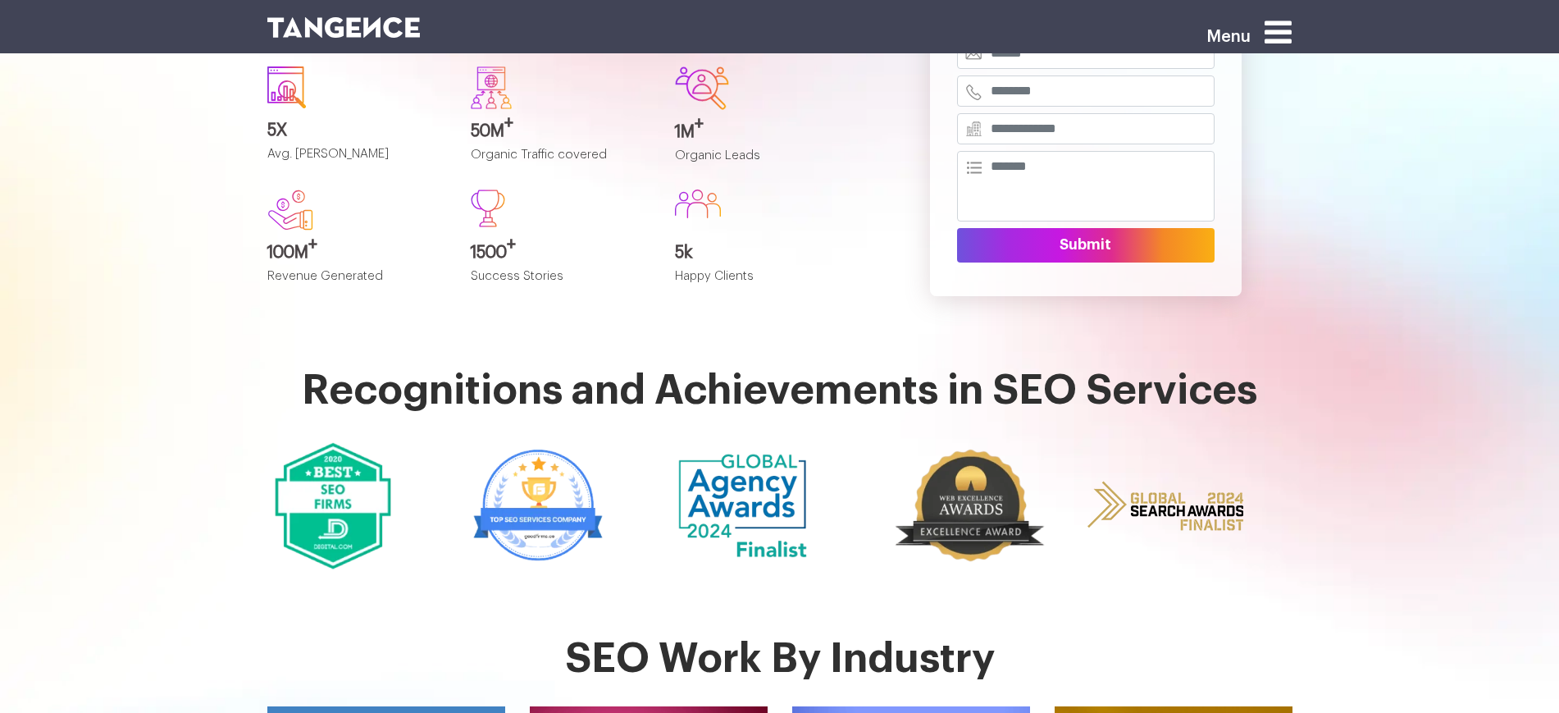
scroll to position [308, 0]
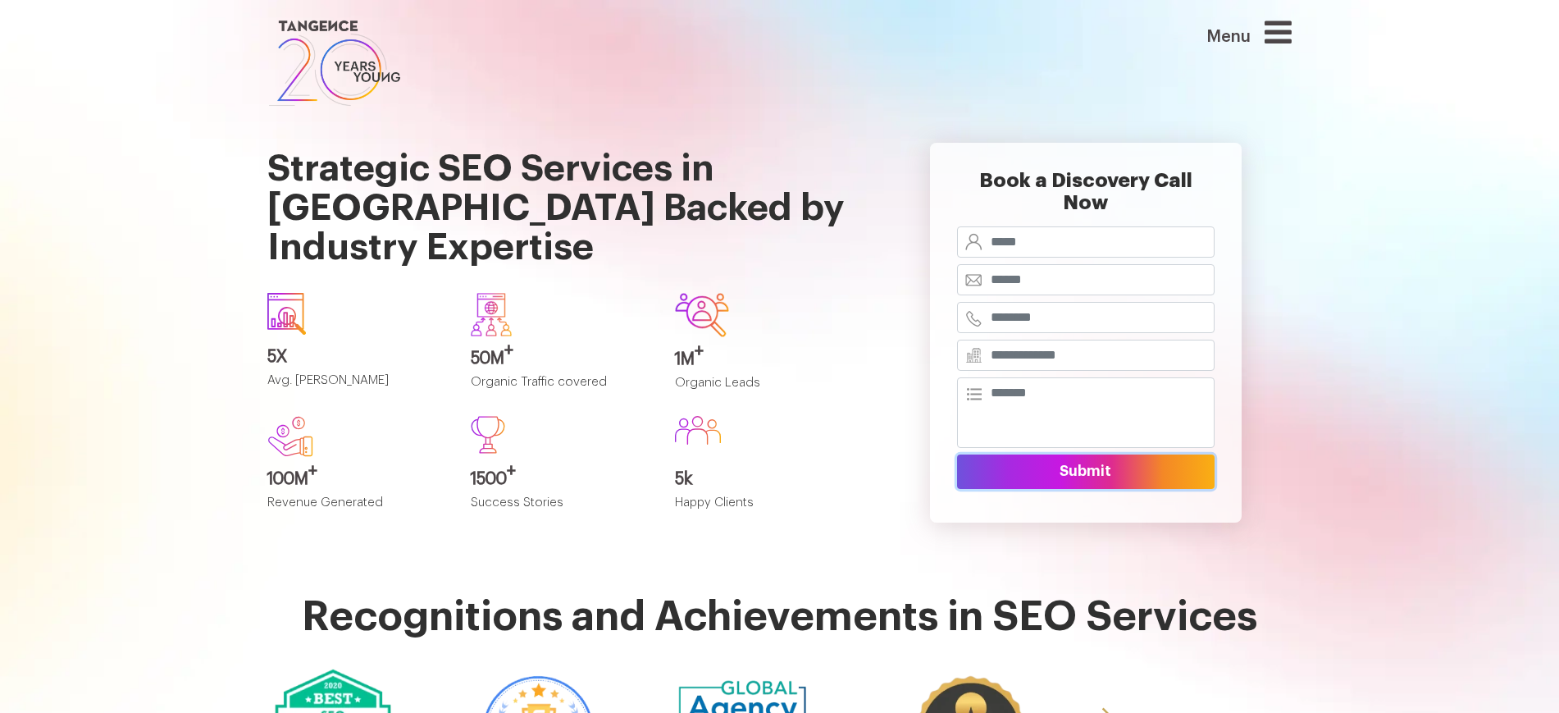
click at [1074, 459] on button "Submit" at bounding box center [1086, 471] width 258 height 34
